Goal: Transaction & Acquisition: Purchase product/service

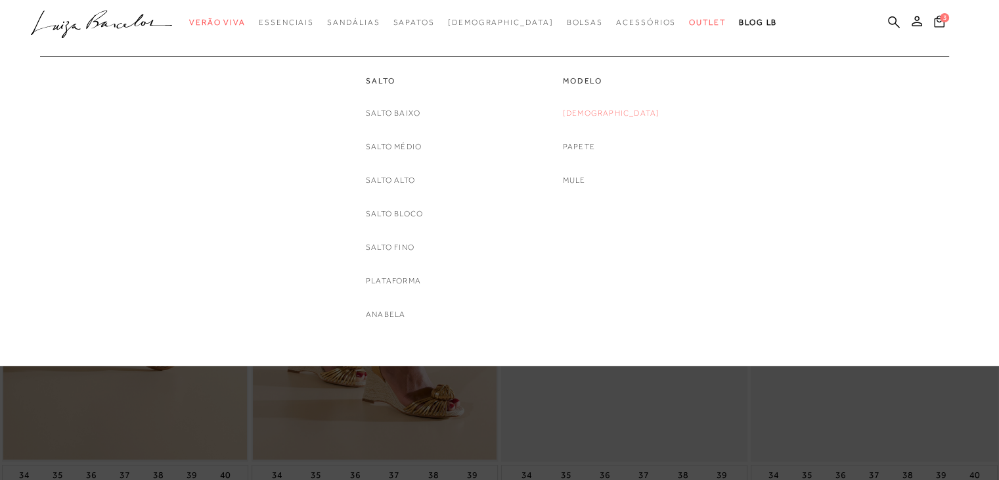
click at [623, 114] on link "[DEMOGRAPHIC_DATA]" at bounding box center [611, 113] width 97 height 14
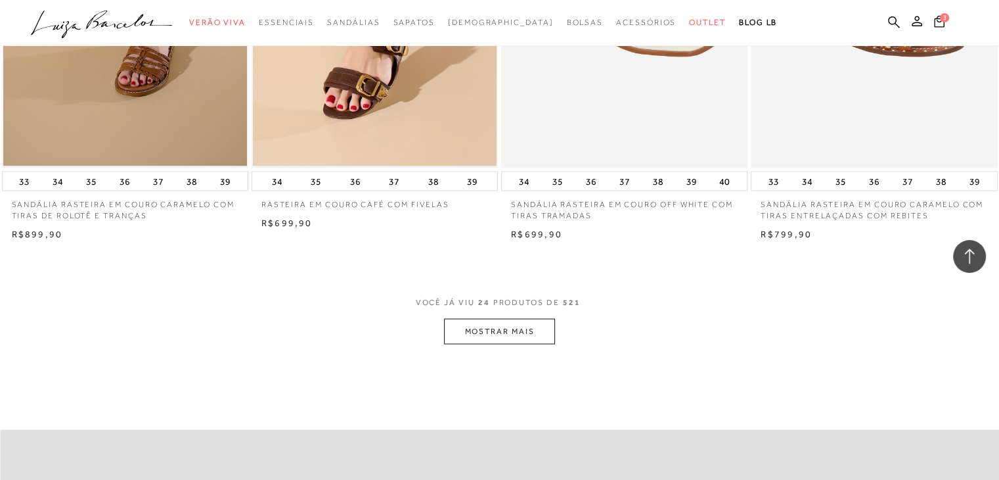
scroll to position [2759, 0]
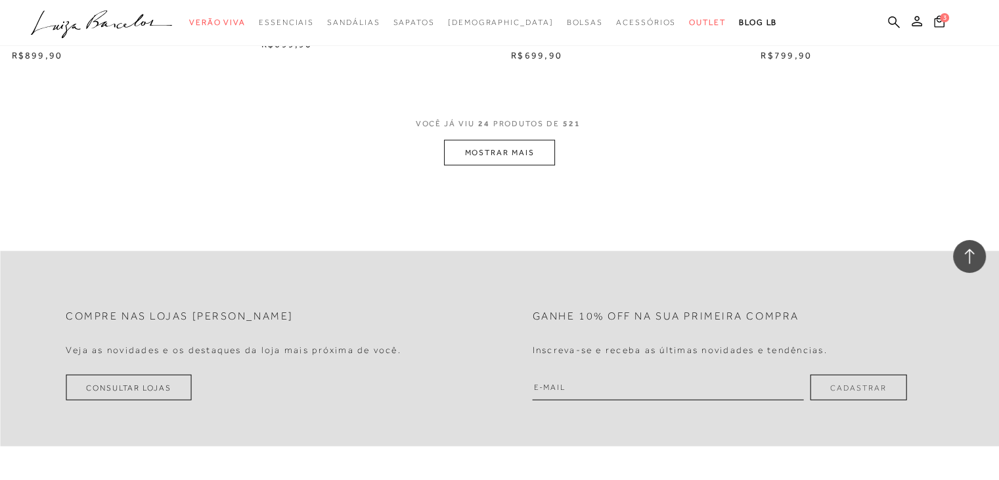
click at [526, 155] on button "MOSTRAR MAIS" at bounding box center [499, 153] width 110 height 26
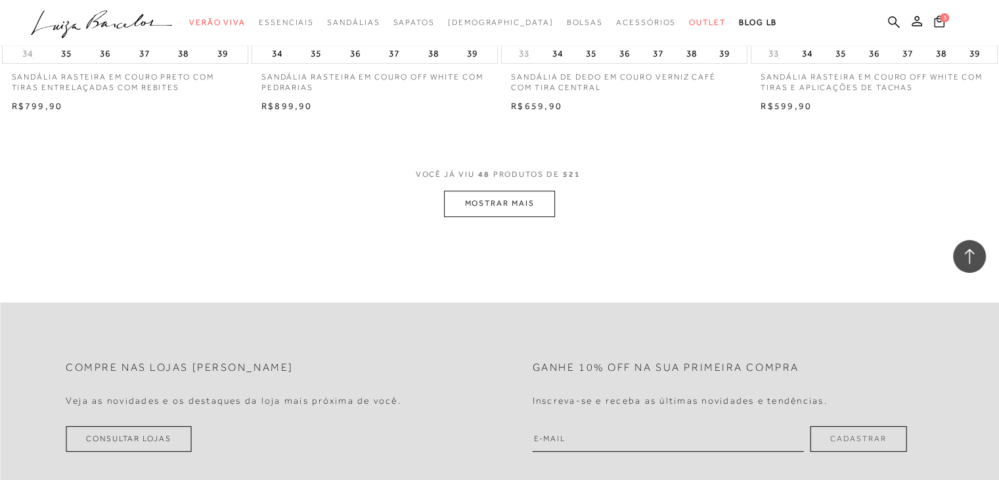
scroll to position [5453, 0]
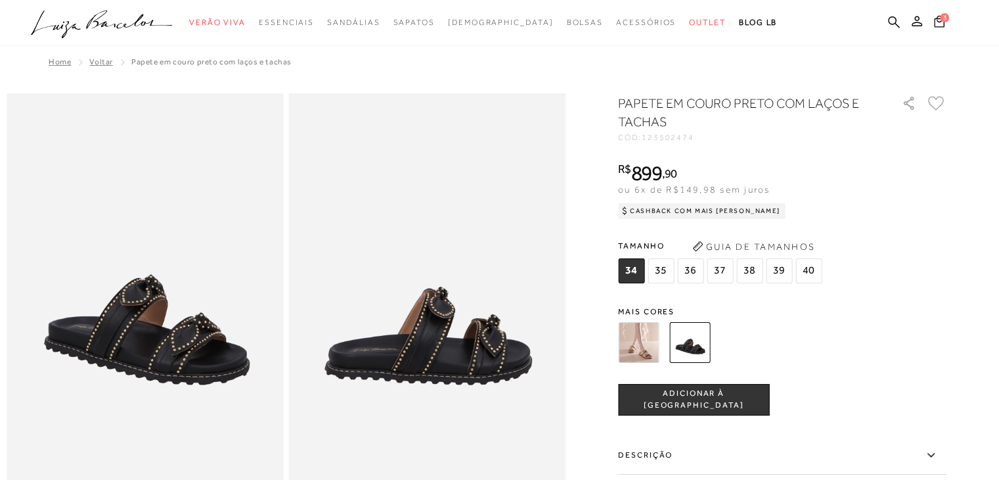
click at [636, 348] on img at bounding box center [638, 342] width 41 height 41
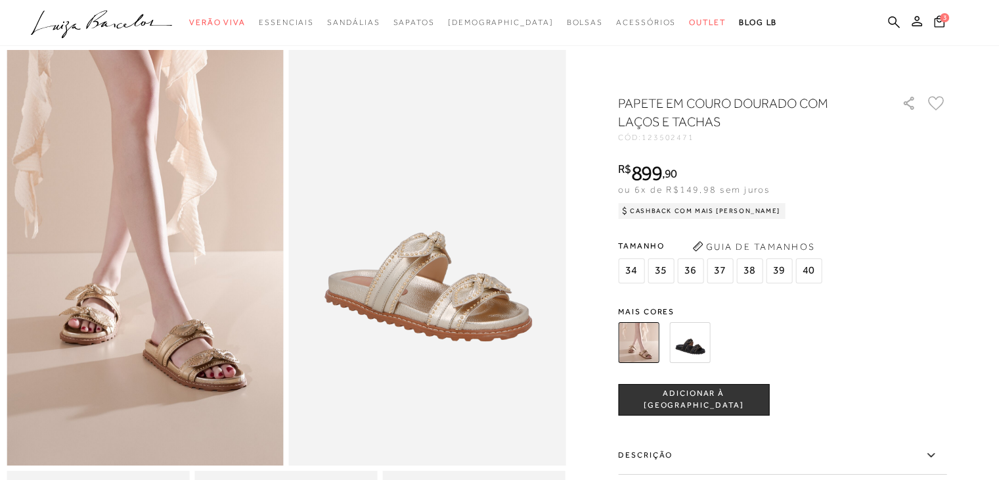
scroll to position [66, 0]
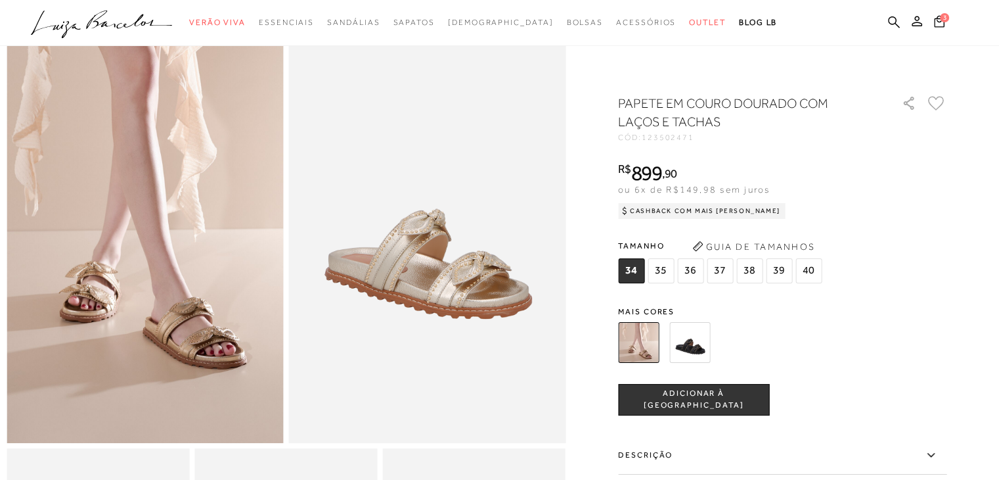
click at [708, 345] on img at bounding box center [689, 342] width 41 height 41
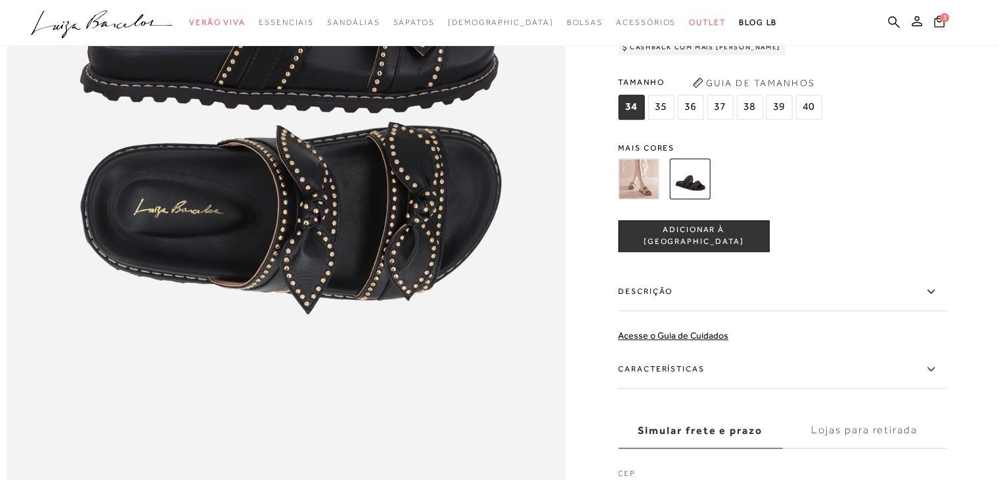
scroll to position [985, 0]
